Goal: Navigation & Orientation: Find specific page/section

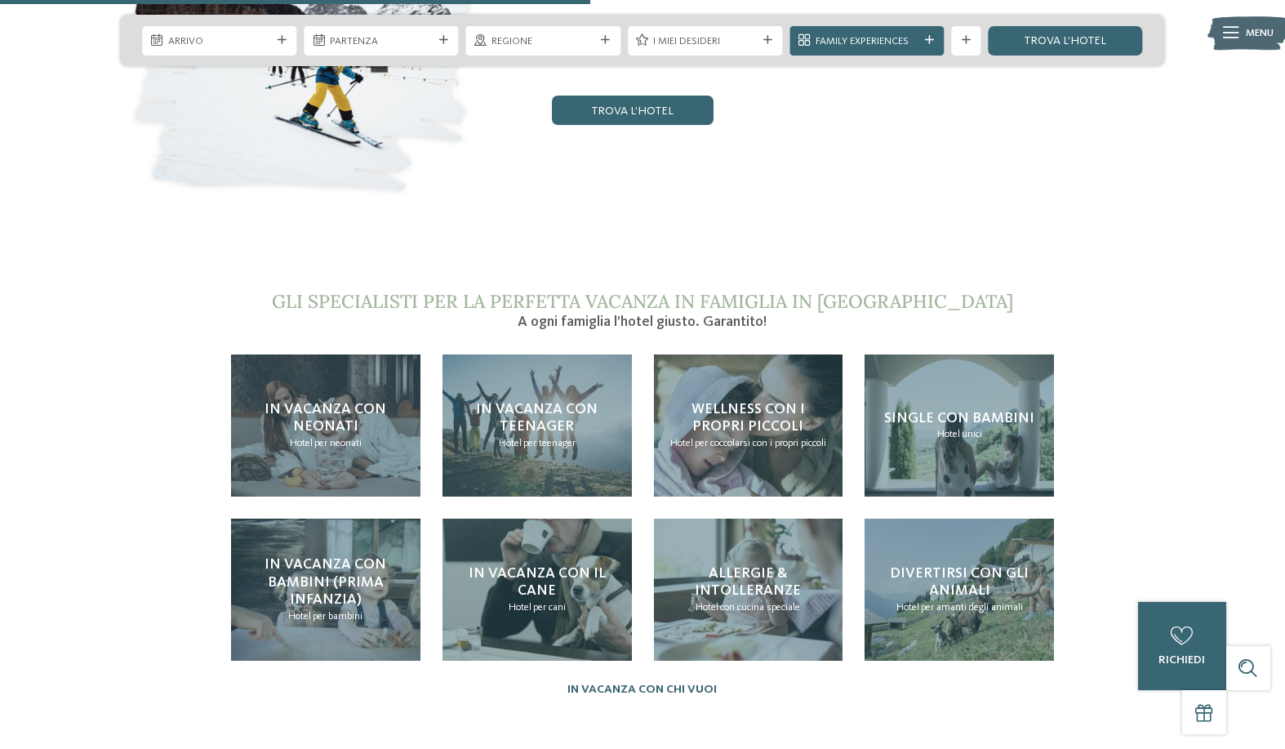
scroll to position [3184, 0]
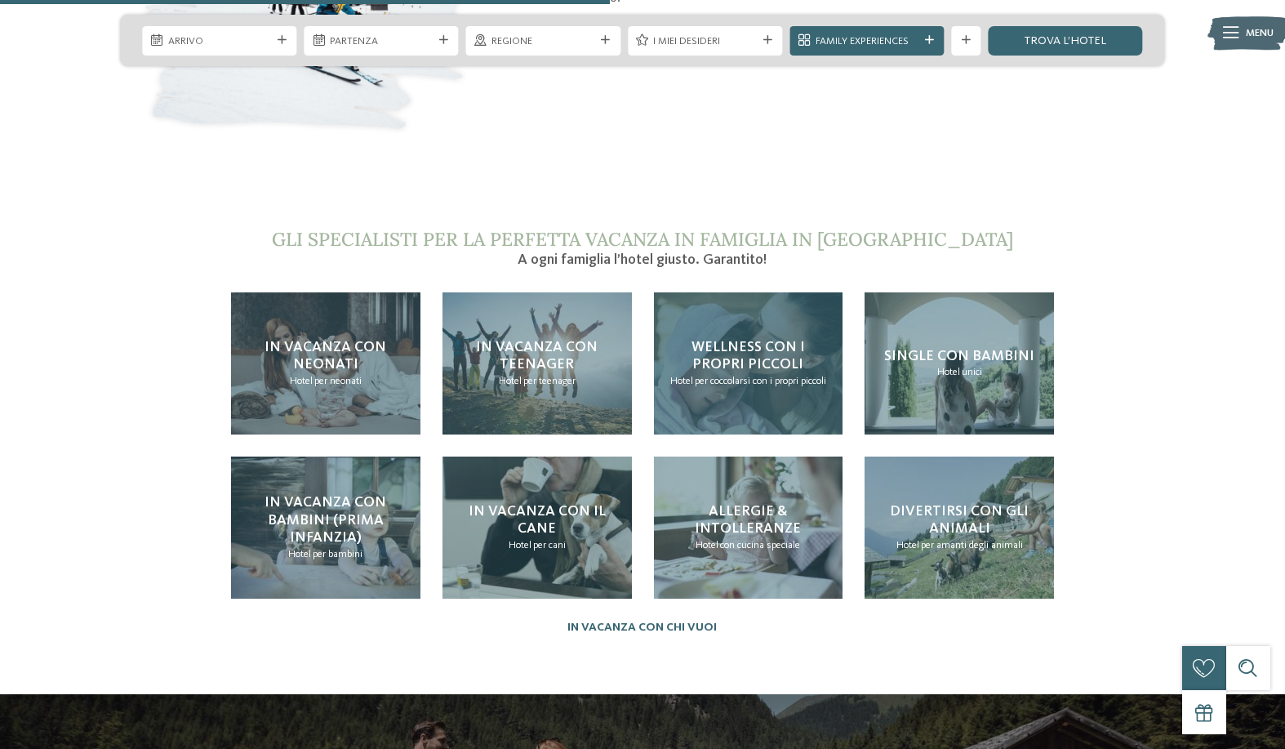
click at [754, 340] on span "Wellness con i propri piccoli" at bounding box center [747, 356] width 113 height 33
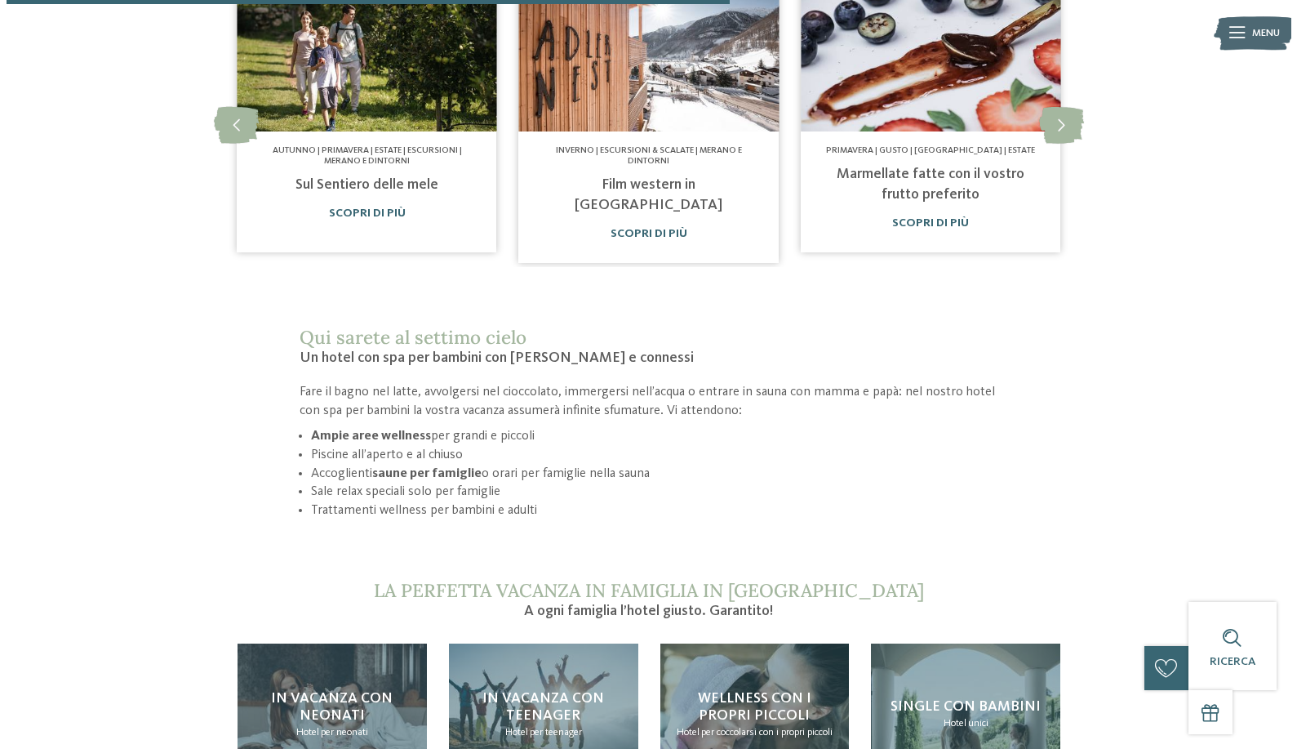
scroll to position [913, 0]
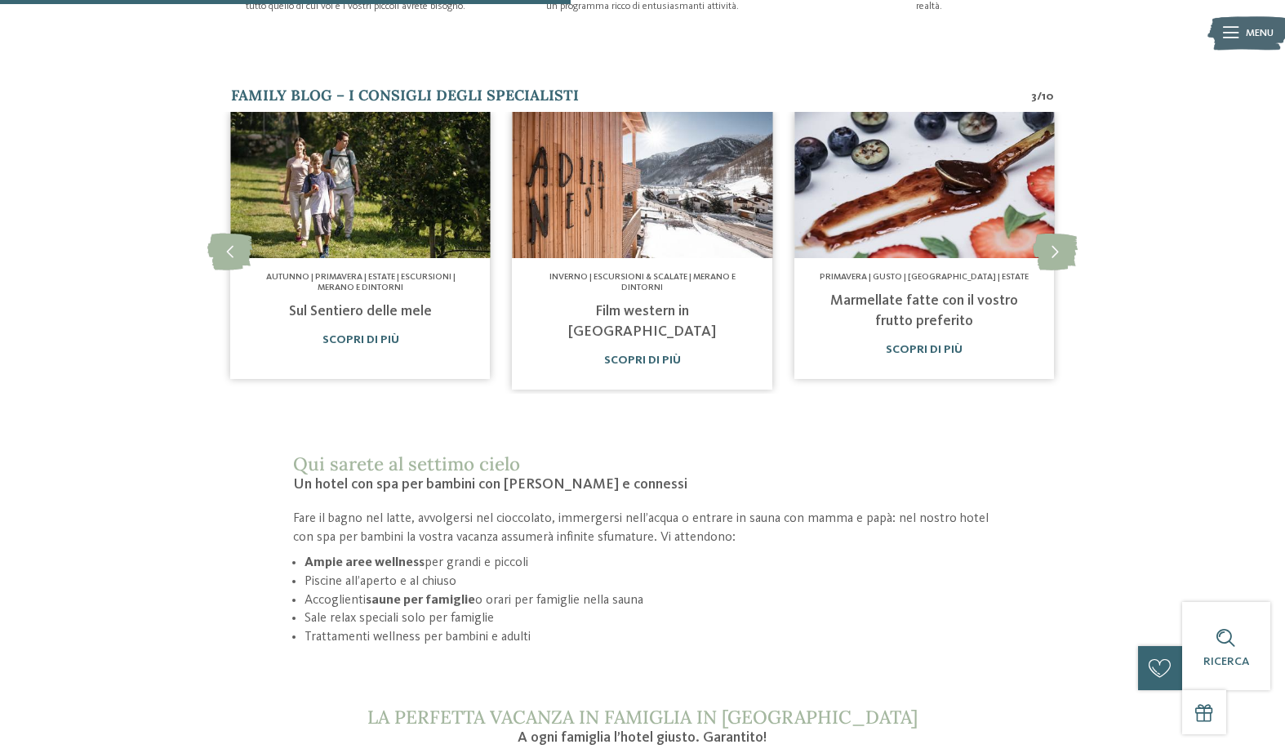
click at [1220, 42] on img at bounding box center [1247, 33] width 81 height 41
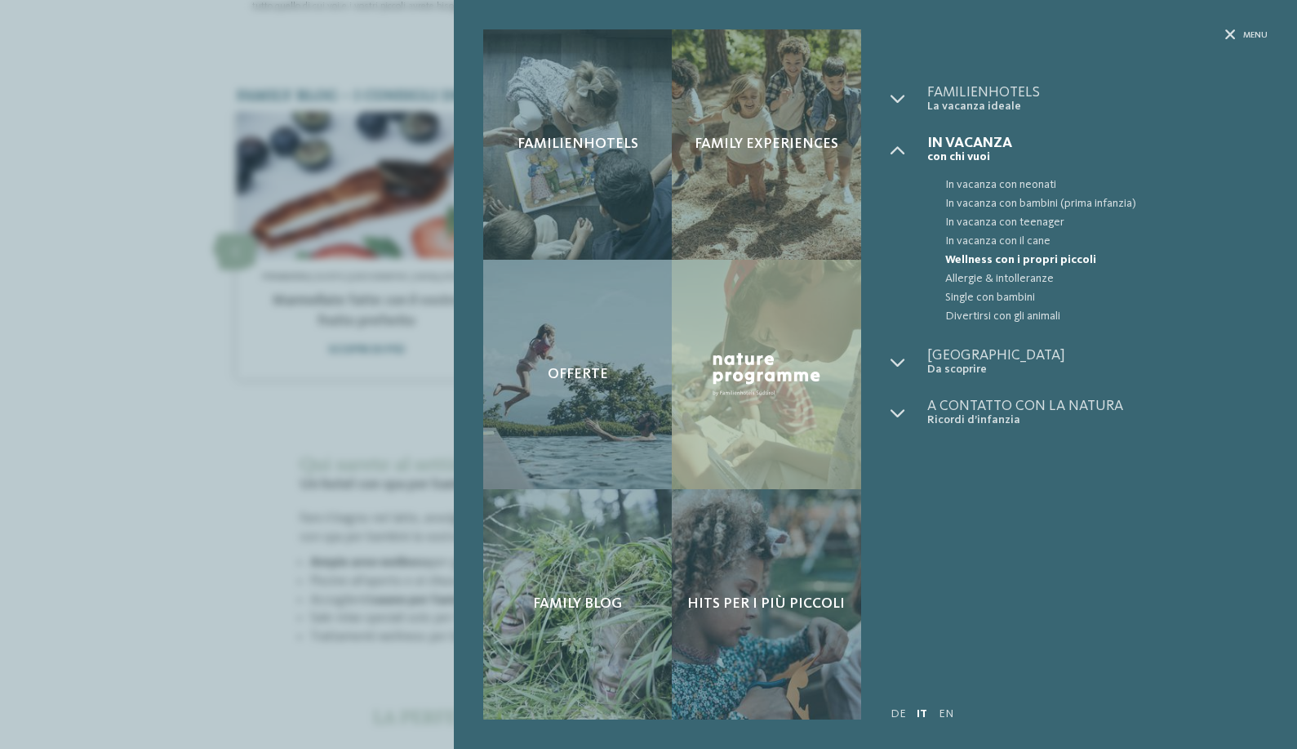
click at [919, 709] on link "IT" at bounding box center [922, 713] width 11 height 11
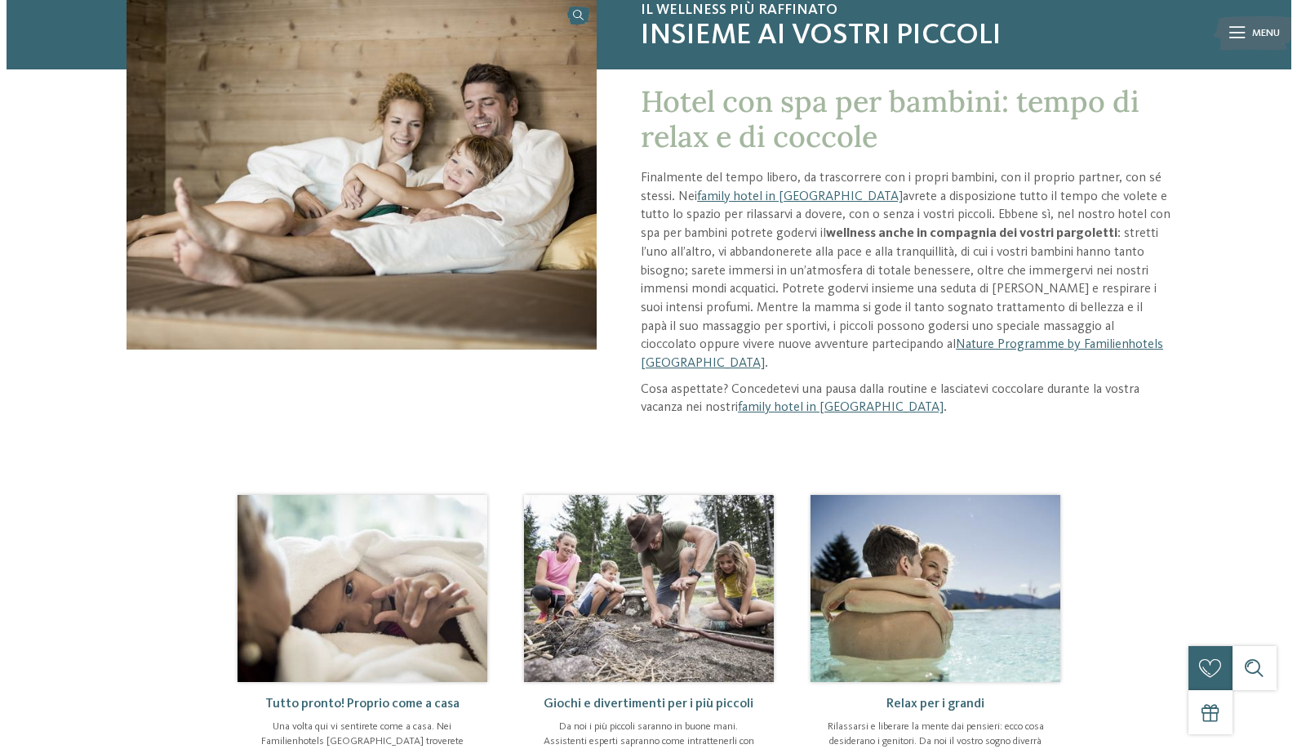
scroll to position [245, 0]
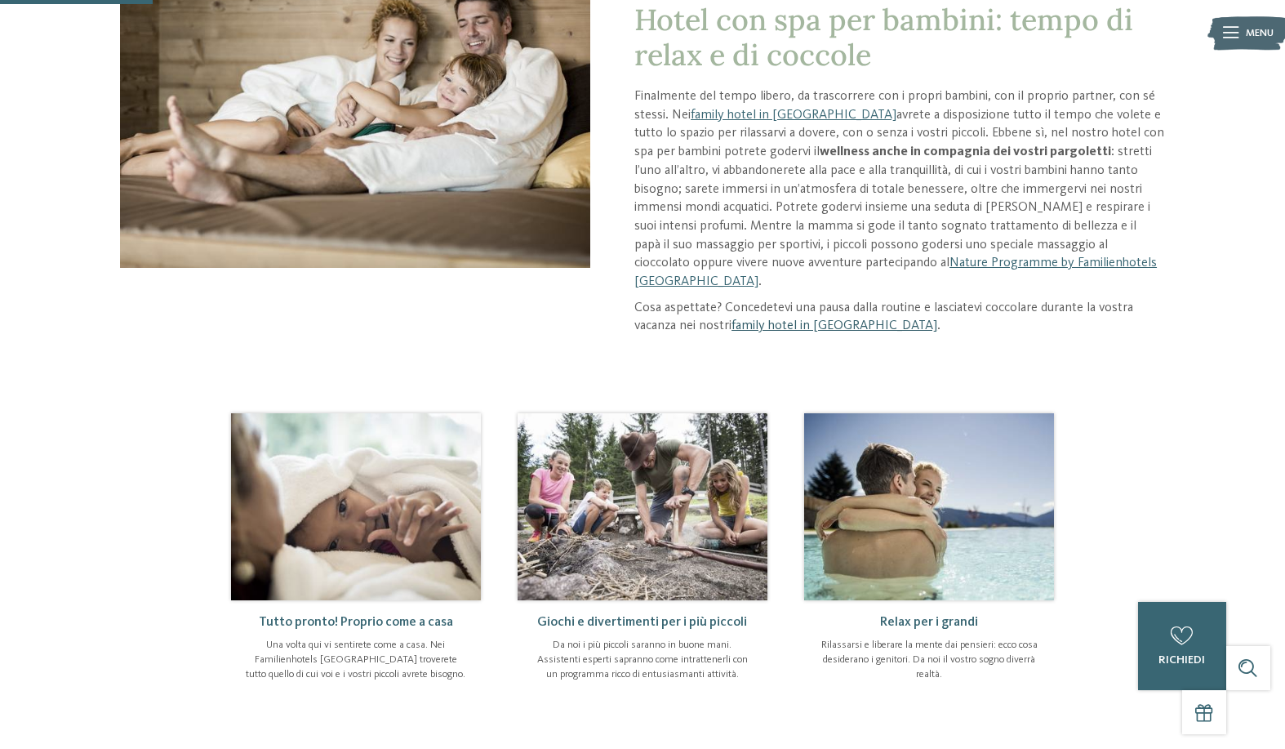
click at [829, 319] on link "family hotel in [GEOGRAPHIC_DATA]" at bounding box center [834, 325] width 206 height 13
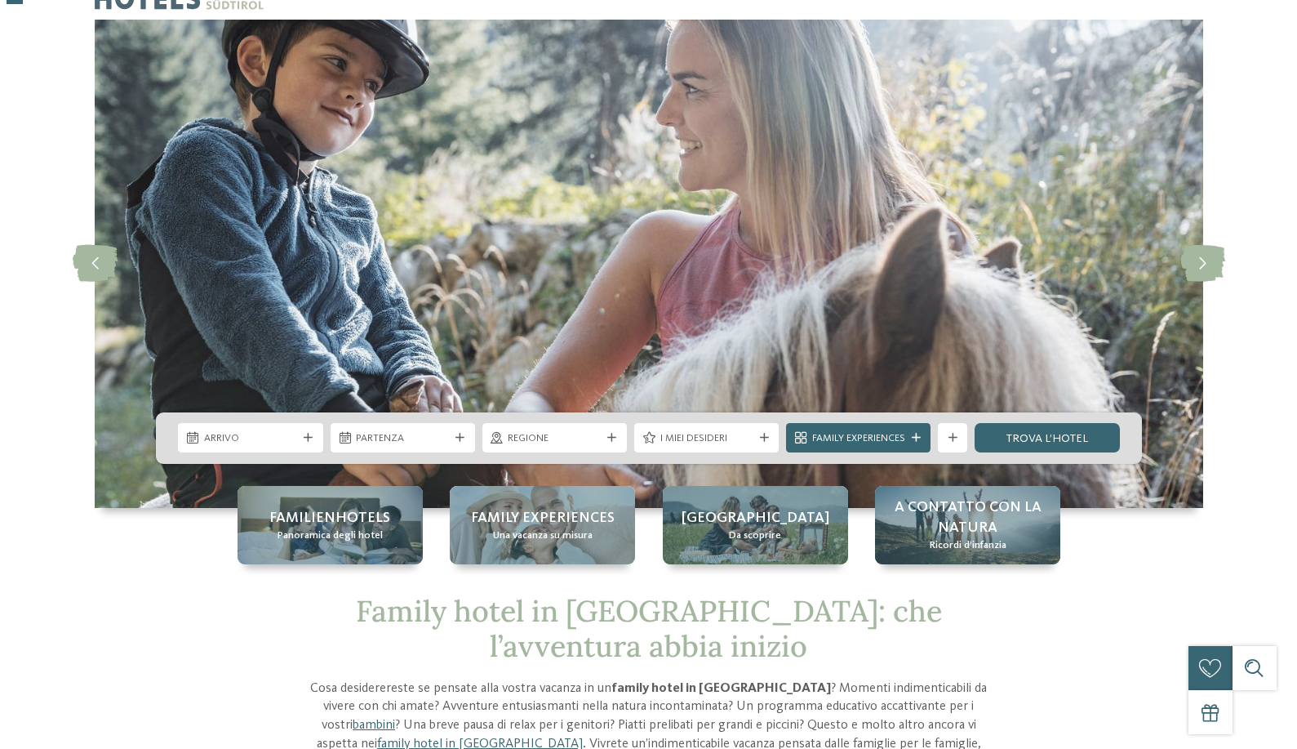
scroll to position [82, 0]
